Goal: Navigation & Orientation: Find specific page/section

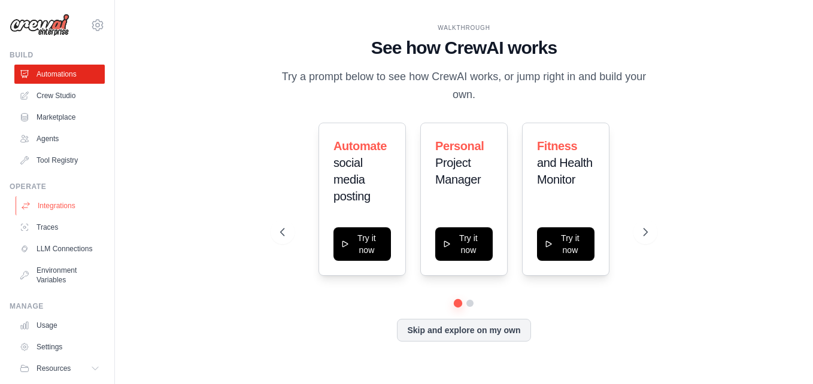
click at [63, 203] on link "Integrations" at bounding box center [61, 205] width 90 height 19
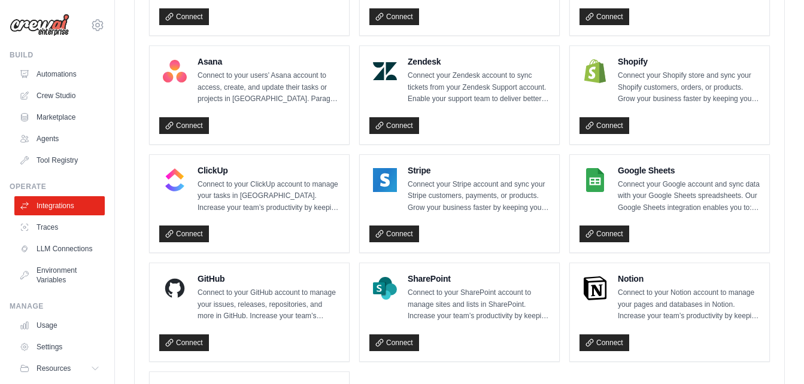
scroll to position [778, 0]
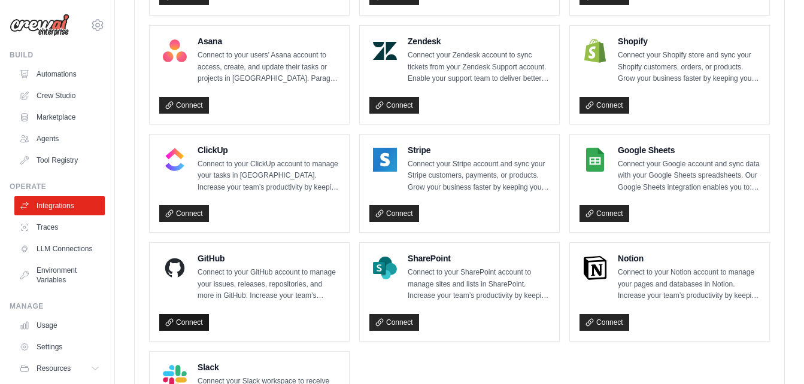
click at [194, 323] on link "Connect" at bounding box center [184, 322] width 50 height 17
click at [48, 290] on link "Environment Variables" at bounding box center [61, 275] width 90 height 29
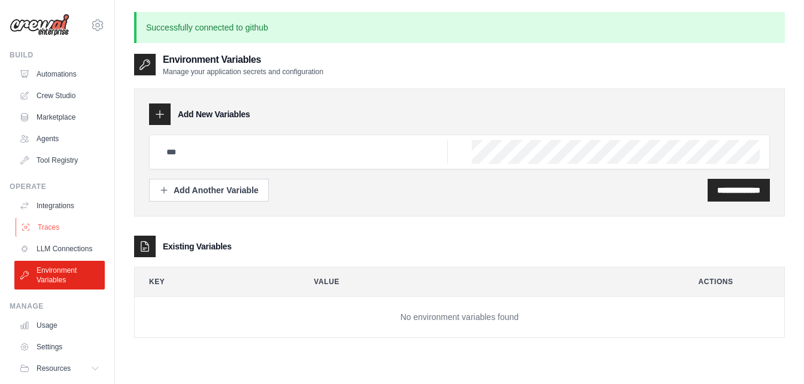
click at [57, 218] on link "Traces" at bounding box center [61, 227] width 90 height 19
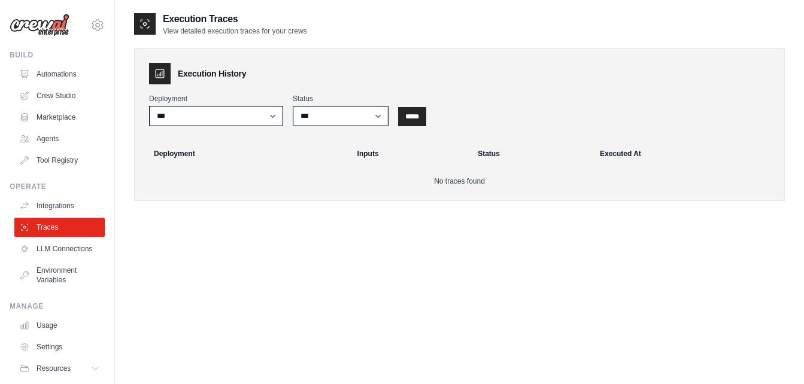
click at [66, 202] on link "Integrations" at bounding box center [59, 205] width 90 height 19
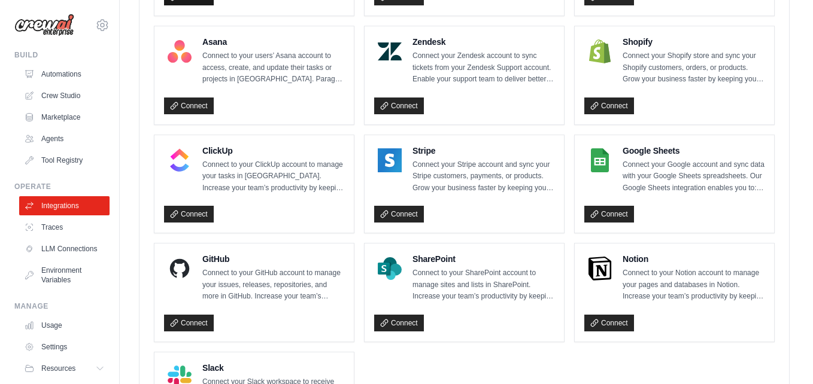
scroll to position [778, 0]
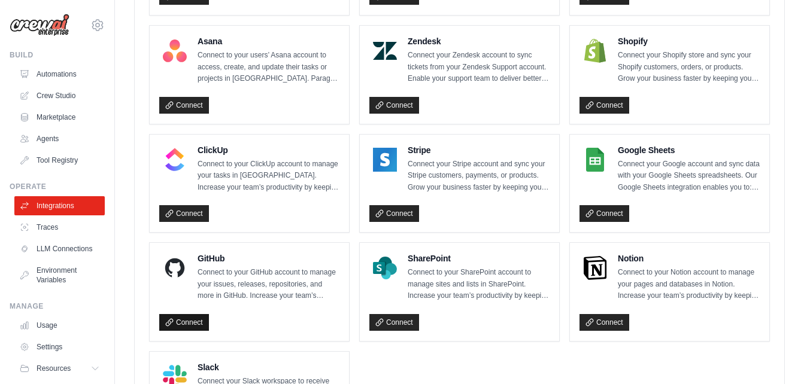
click at [180, 323] on link "Connect" at bounding box center [184, 322] width 50 height 17
